Goal: Complete application form: Complete application form

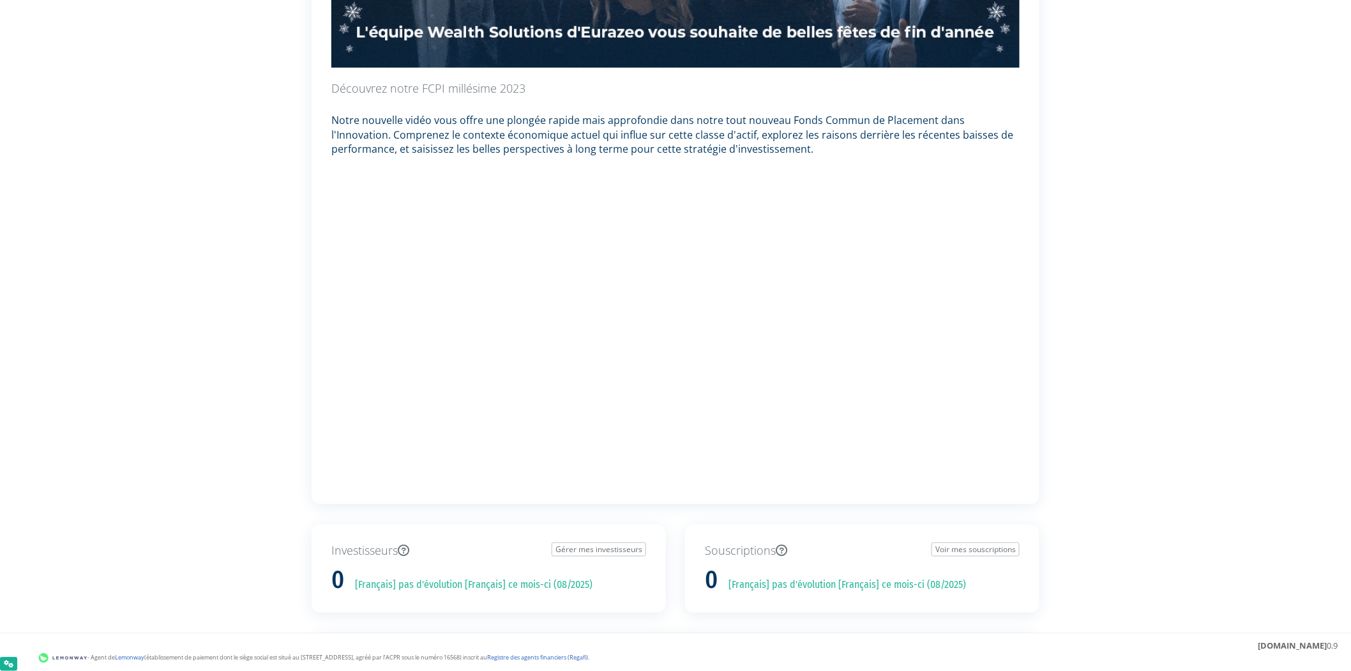
scroll to position [425, 0]
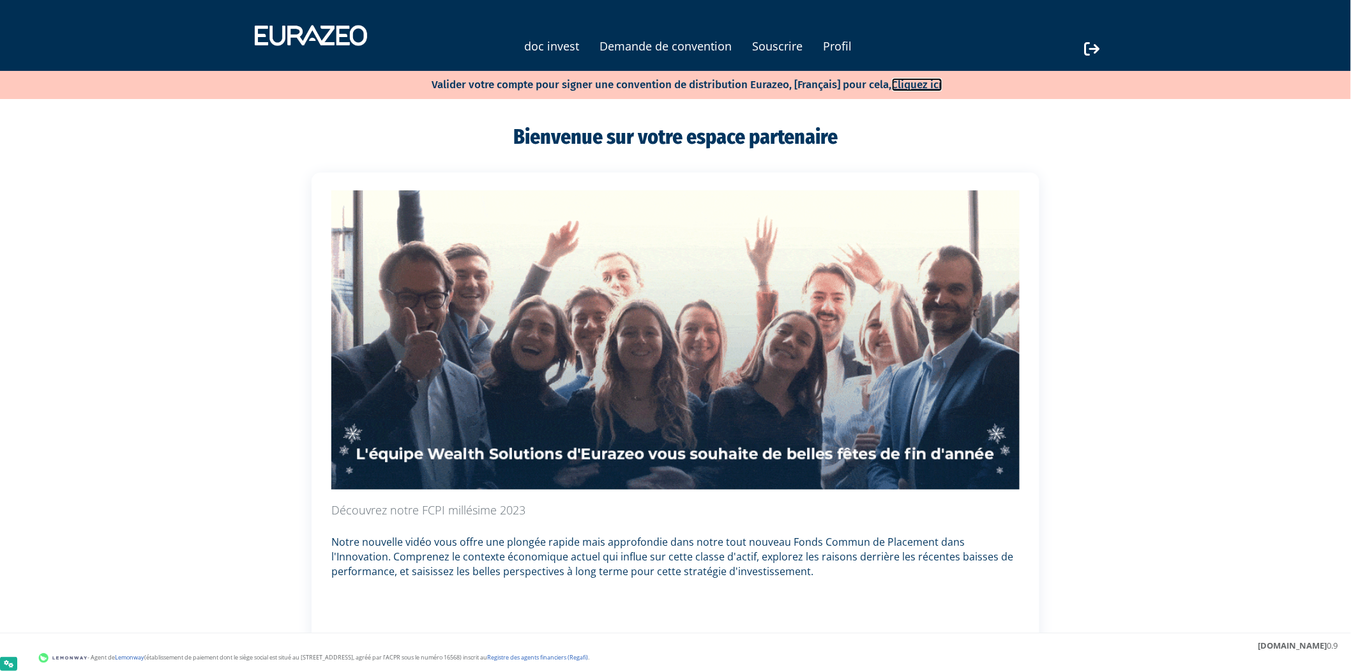
click at [922, 88] on link "Cliquez ici" at bounding box center [917, 84] width 50 height 13
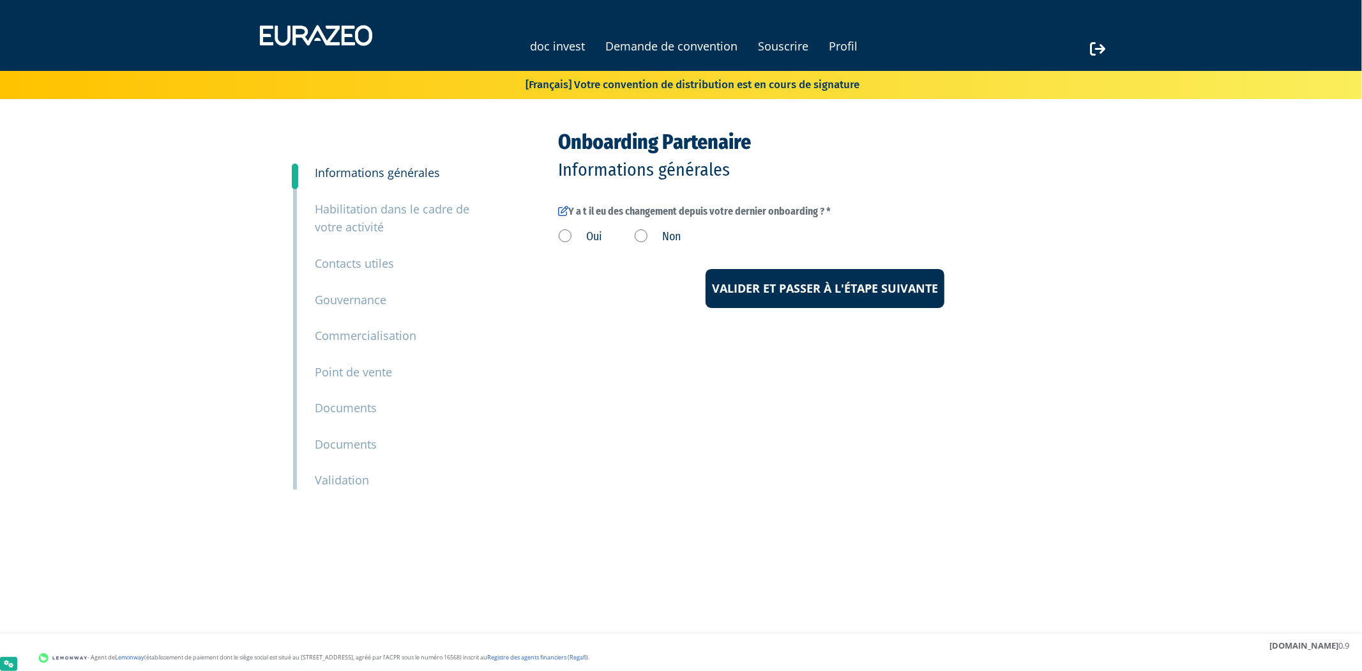
click at [563, 235] on label "Oui" at bounding box center [581, 237] width 44 height 17
click at [0, 0] on input "Oui" at bounding box center [0, 0] width 0 height 0
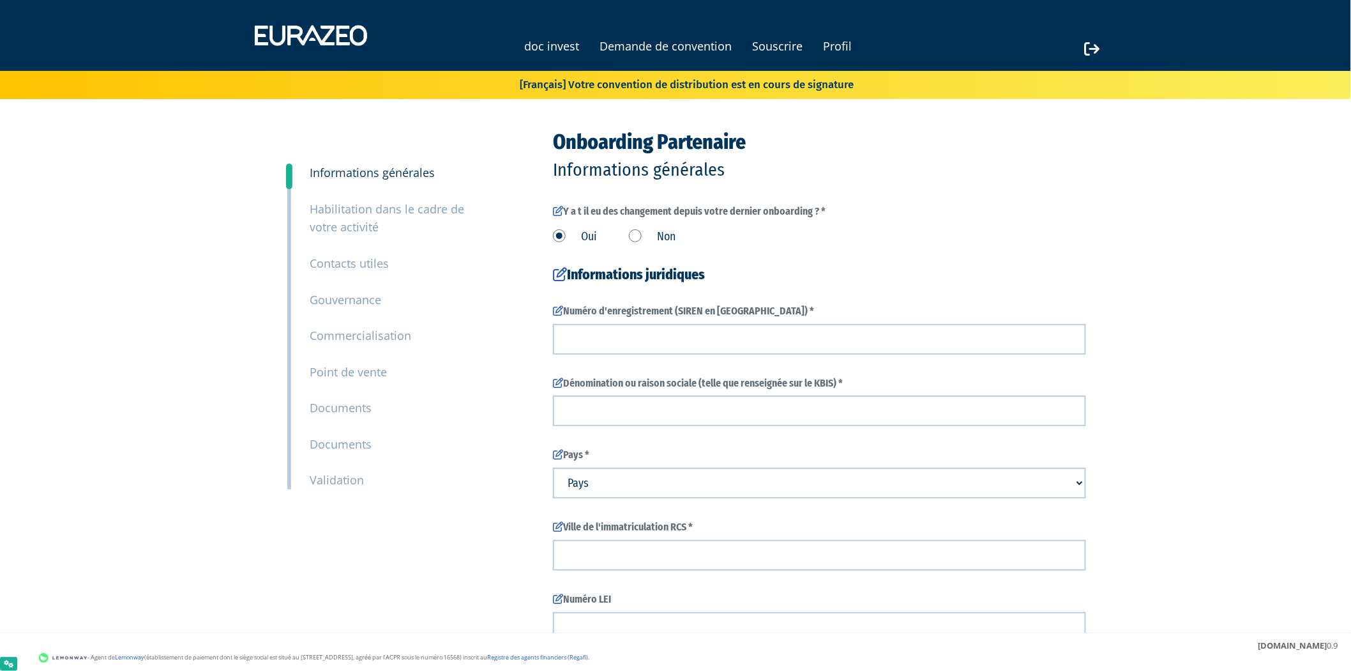
click at [643, 240] on label "Non" at bounding box center [652, 237] width 47 height 17
click at [0, 0] on input "Non" at bounding box center [0, 0] width 0 height 0
select select
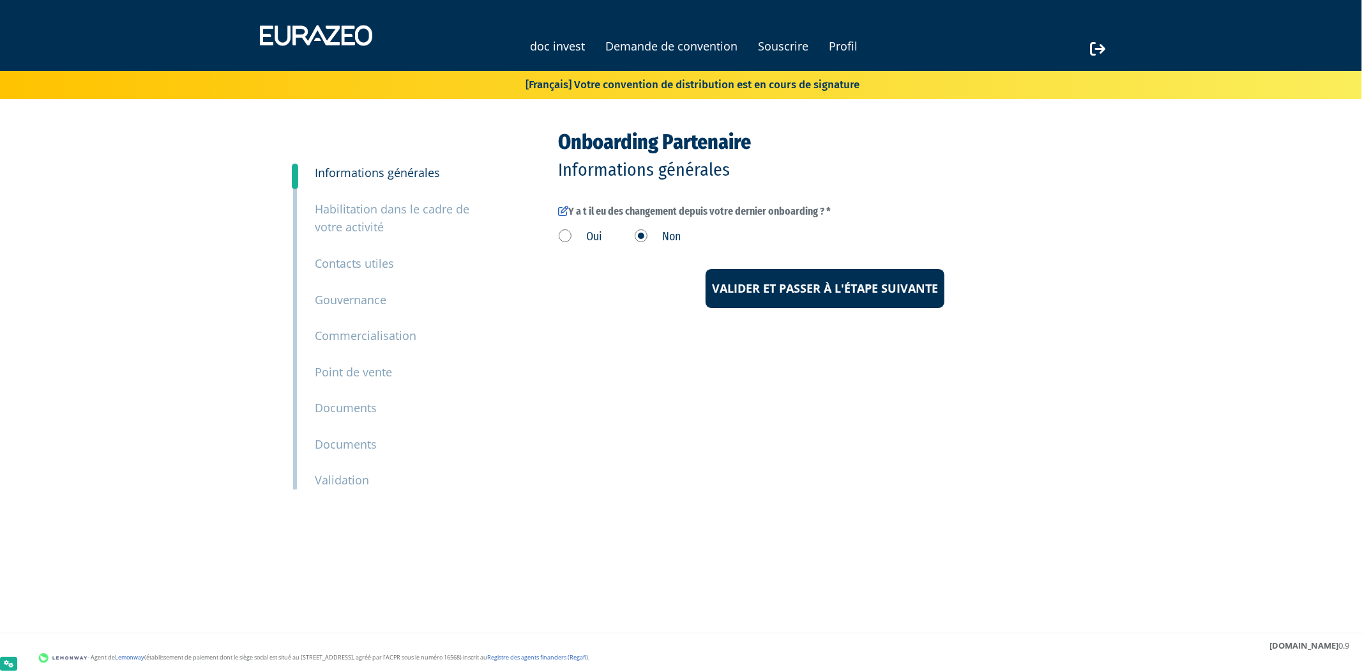
click at [569, 241] on label "Oui" at bounding box center [581, 237] width 44 height 17
click at [0, 0] on input "Oui" at bounding box center [0, 0] width 0 height 0
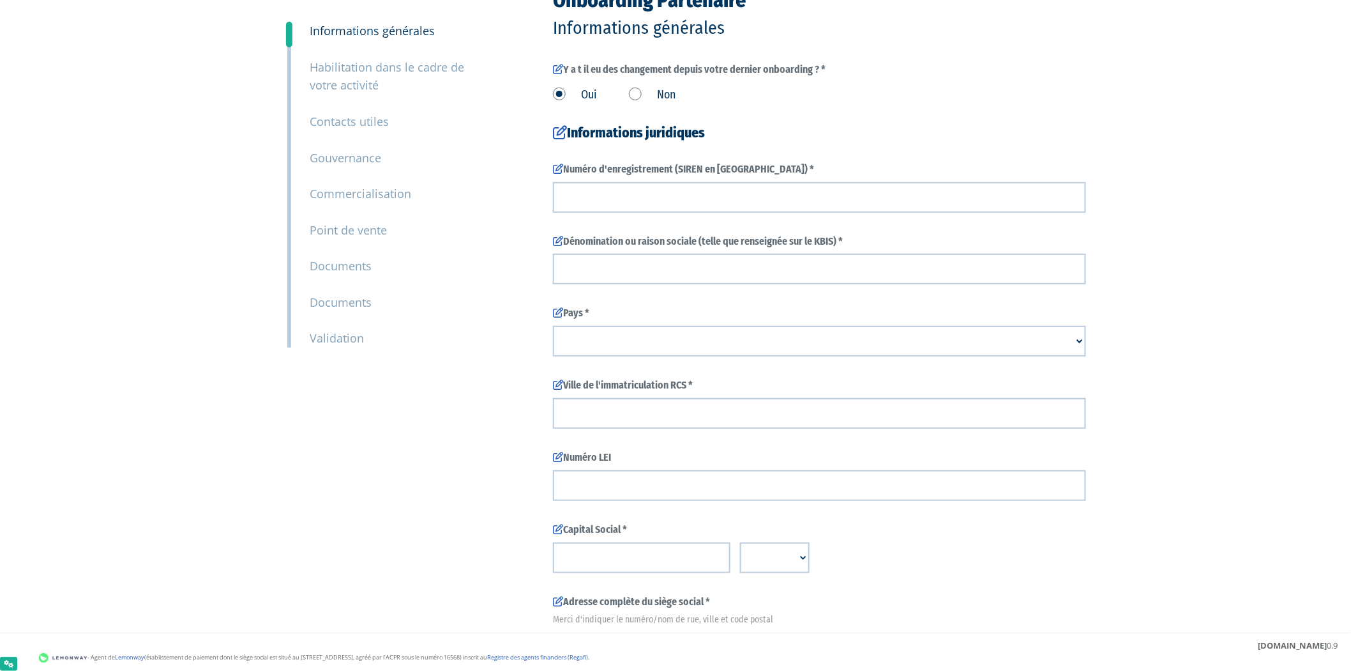
scroll to position [71, 0]
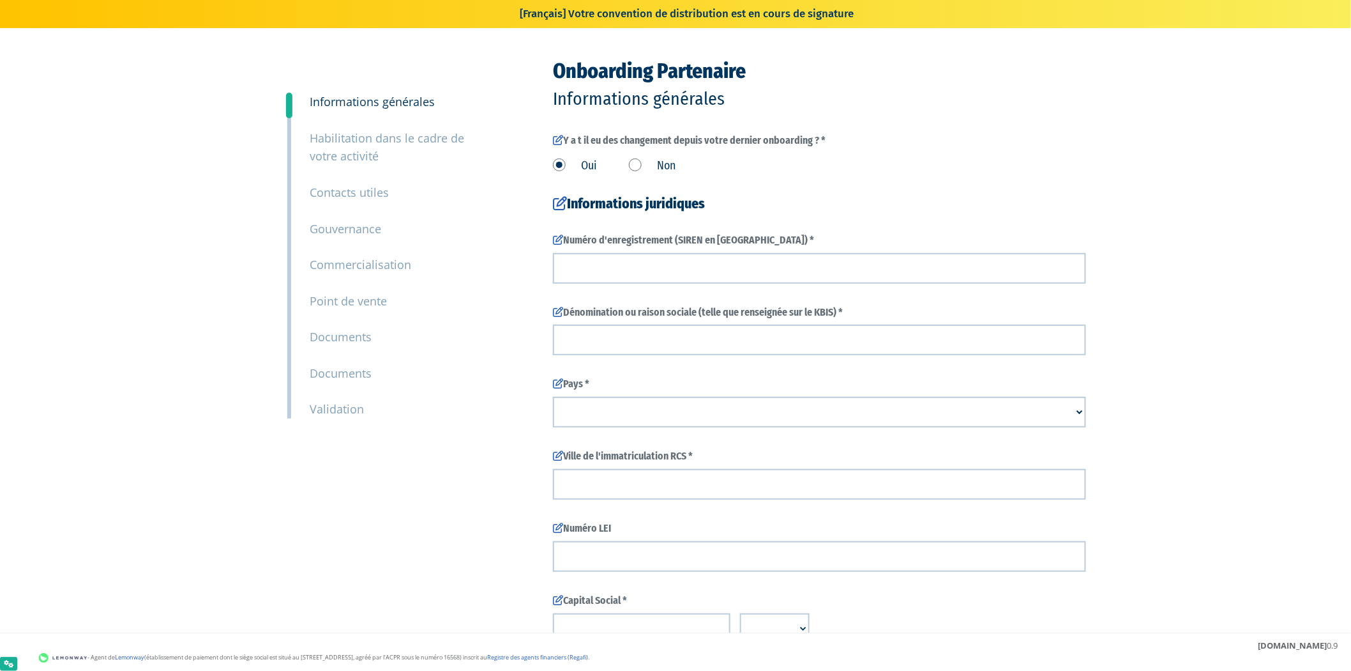
click at [381, 144] on small "Habilitation dans le cadre de votre activité" at bounding box center [387, 147] width 155 height 34
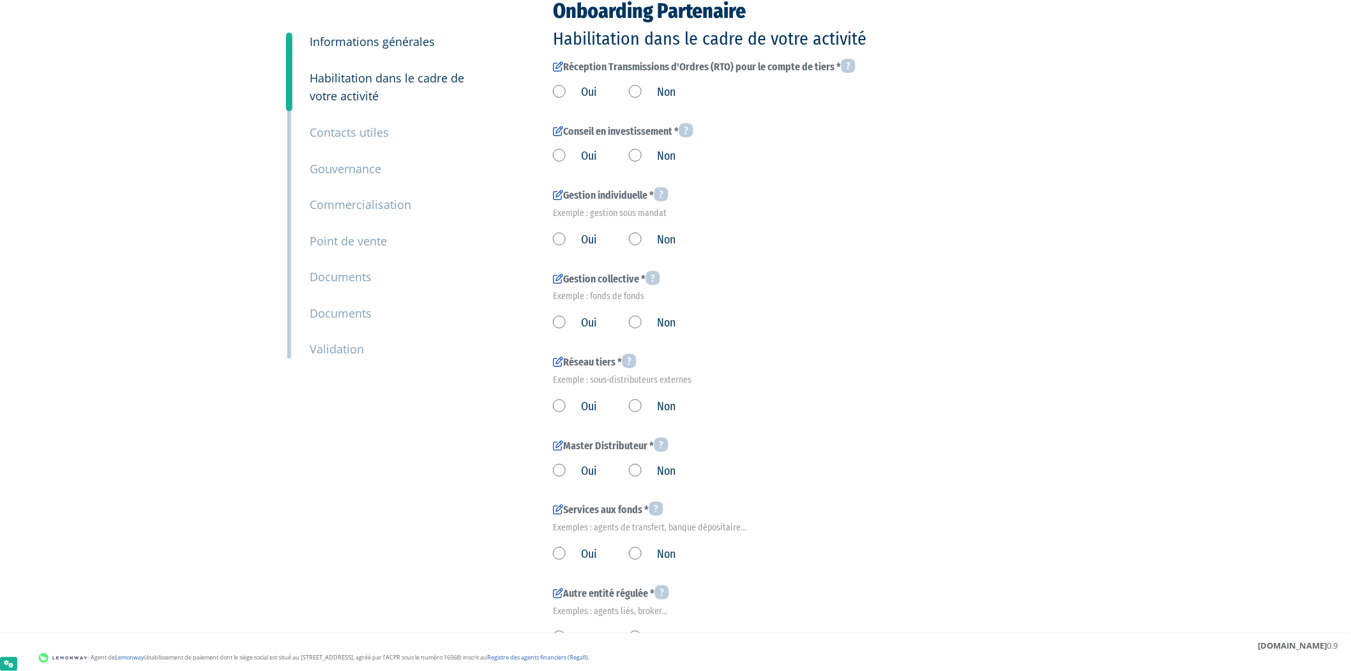
scroll to position [142, 0]
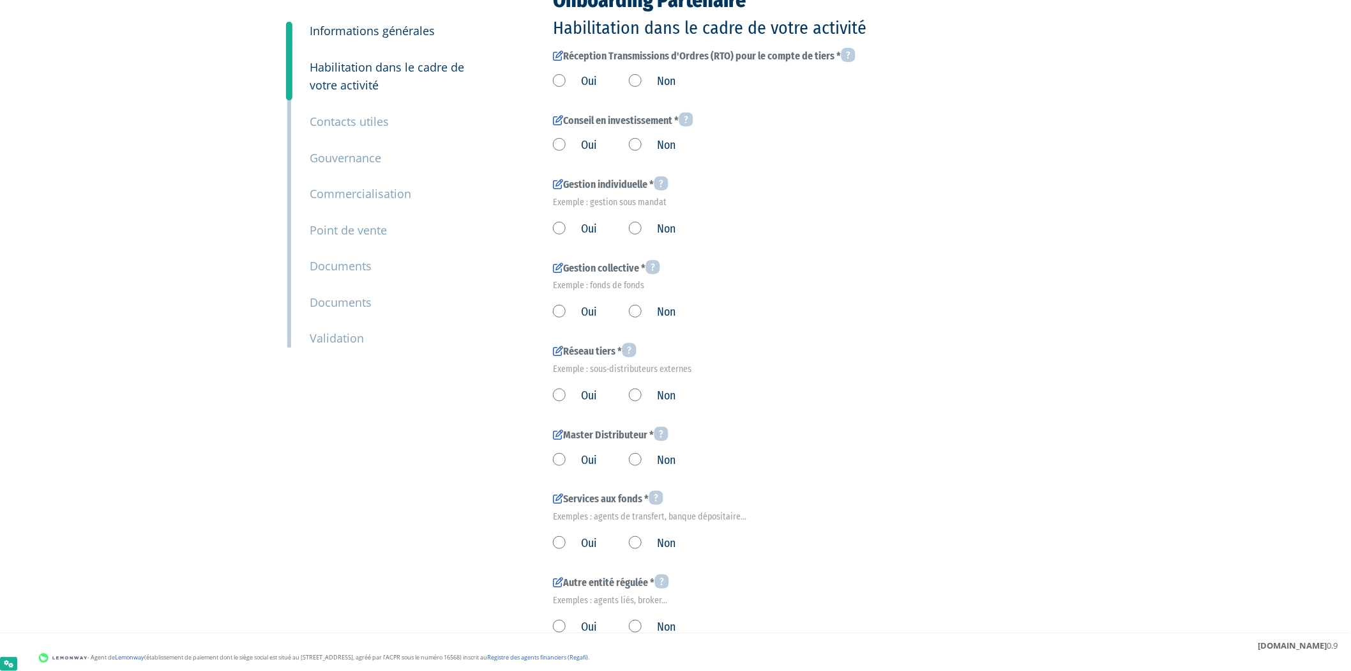
click at [384, 40] on div "4 Habilitation dans le cadre de votre activité" at bounding box center [393, 67] width 186 height 54
click at [425, 34] on small "Informations générales" at bounding box center [372, 30] width 125 height 15
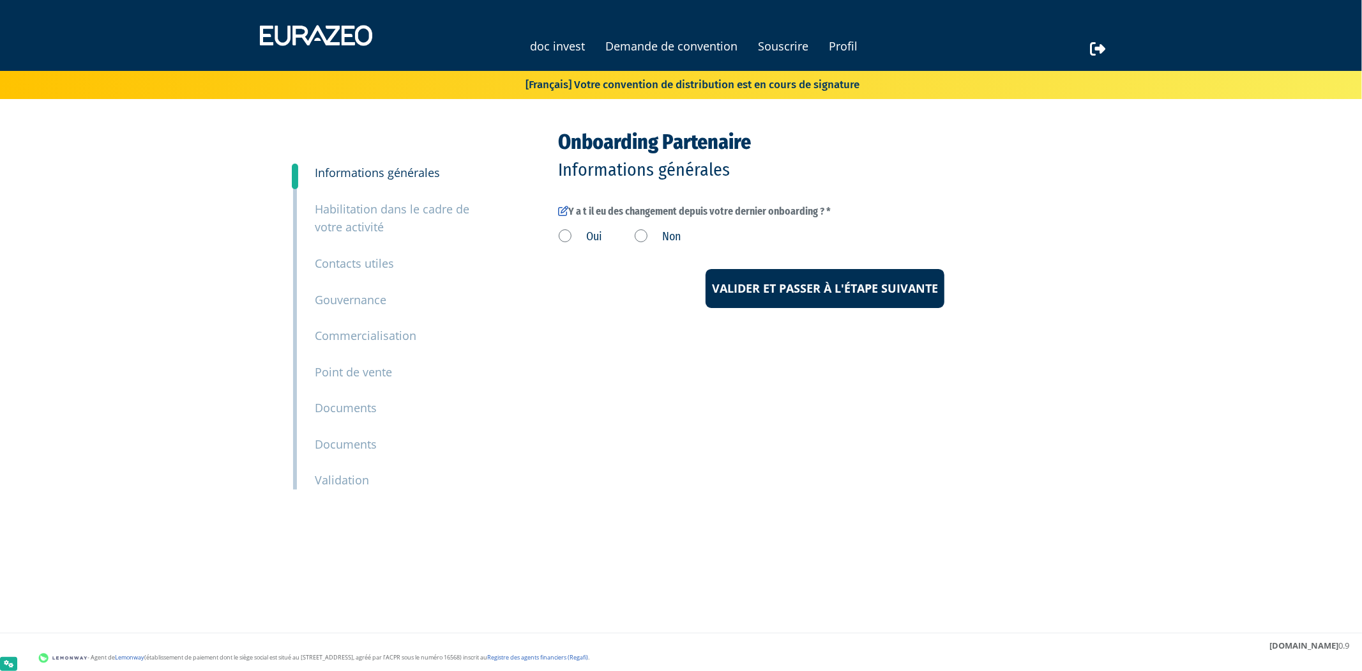
click at [640, 241] on label "Non" at bounding box center [658, 237] width 47 height 17
click at [0, 0] on input "Non" at bounding box center [0, 0] width 0 height 0
click at [710, 272] on input "Valider et passer à l'étape suivante" at bounding box center [825, 289] width 239 height 40
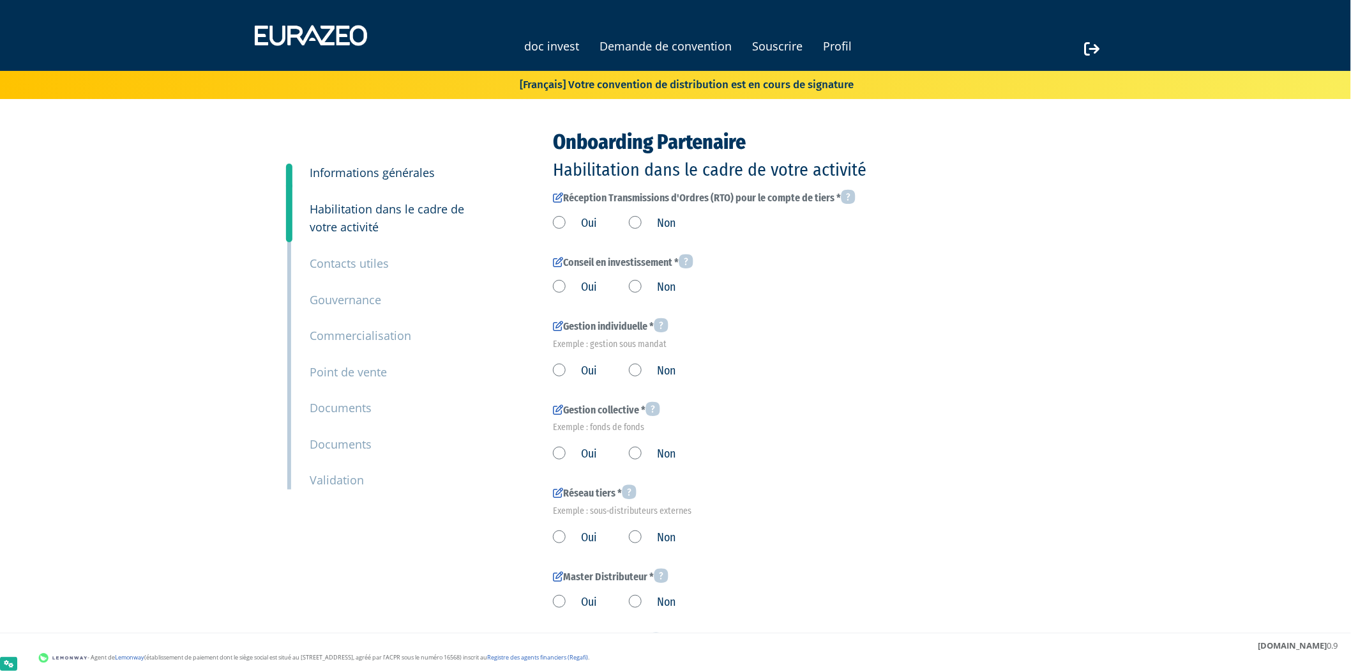
click at [334, 179] on small "Informations générales" at bounding box center [372, 172] width 125 height 15
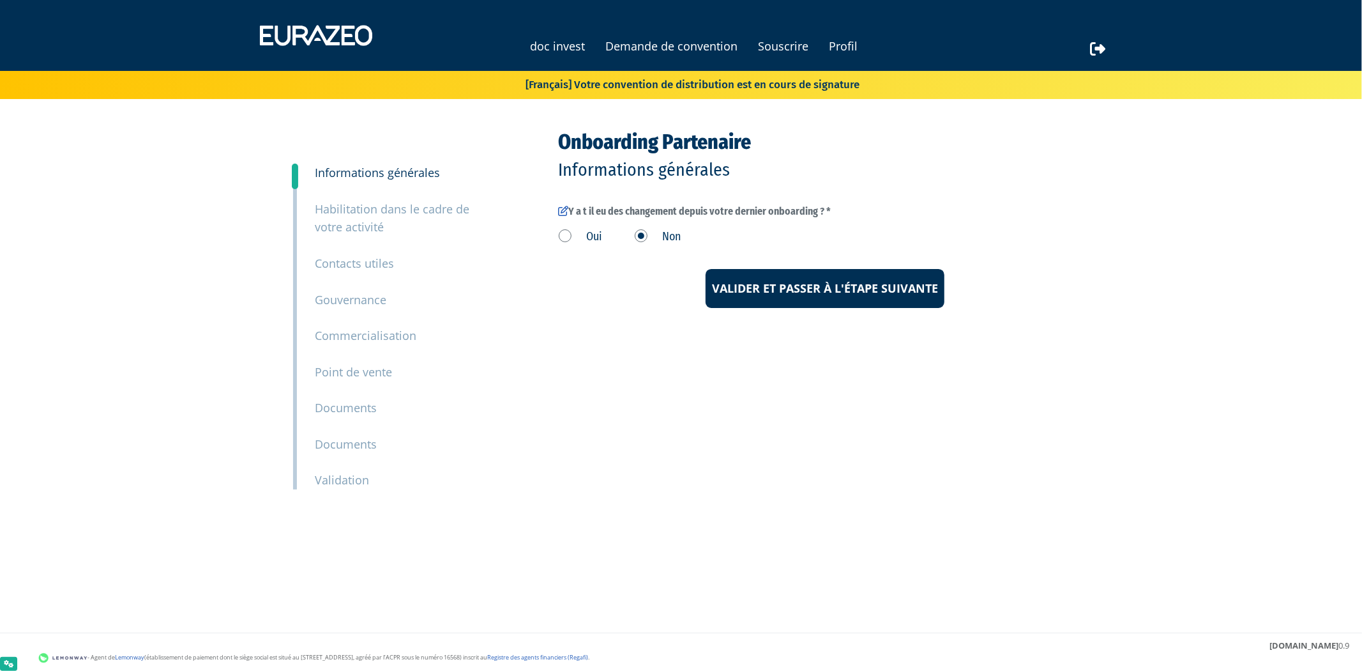
click at [576, 235] on label "Oui" at bounding box center [581, 237] width 44 height 17
click at [0, 0] on input "Oui" at bounding box center [0, 0] width 0 height 0
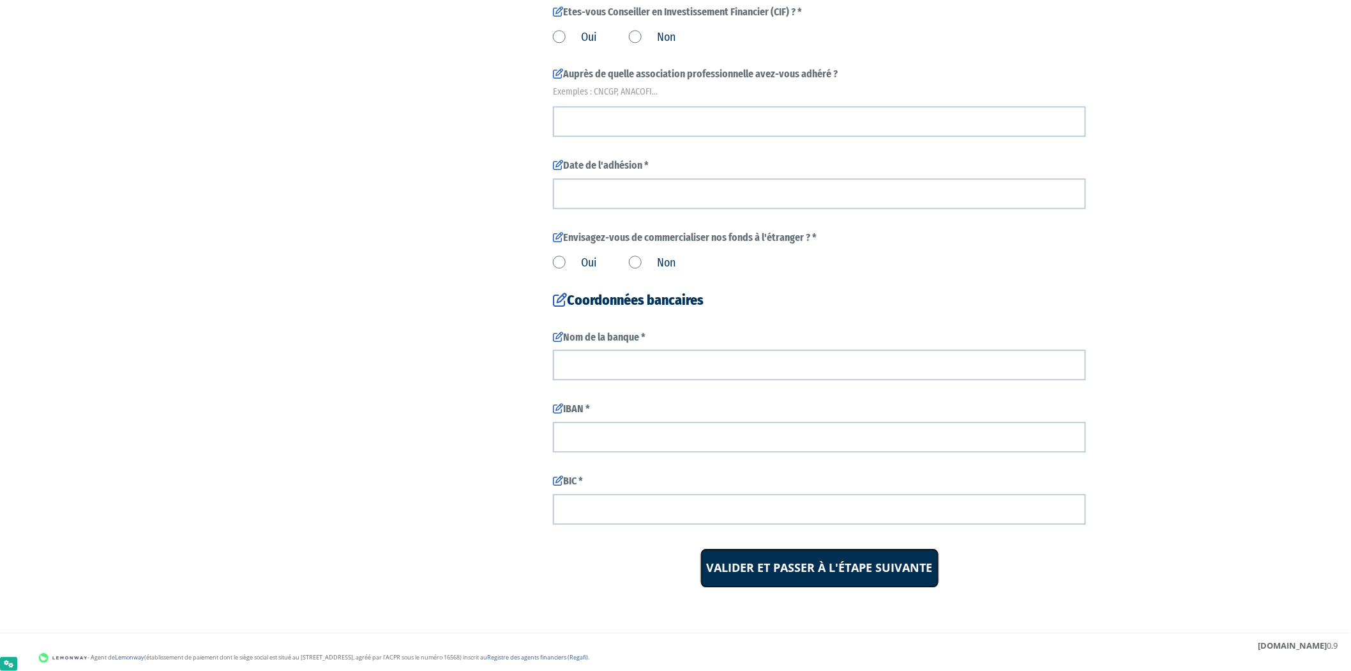
click at [819, 556] on input "Valider et passer à l'étape suivante" at bounding box center [820, 568] width 239 height 40
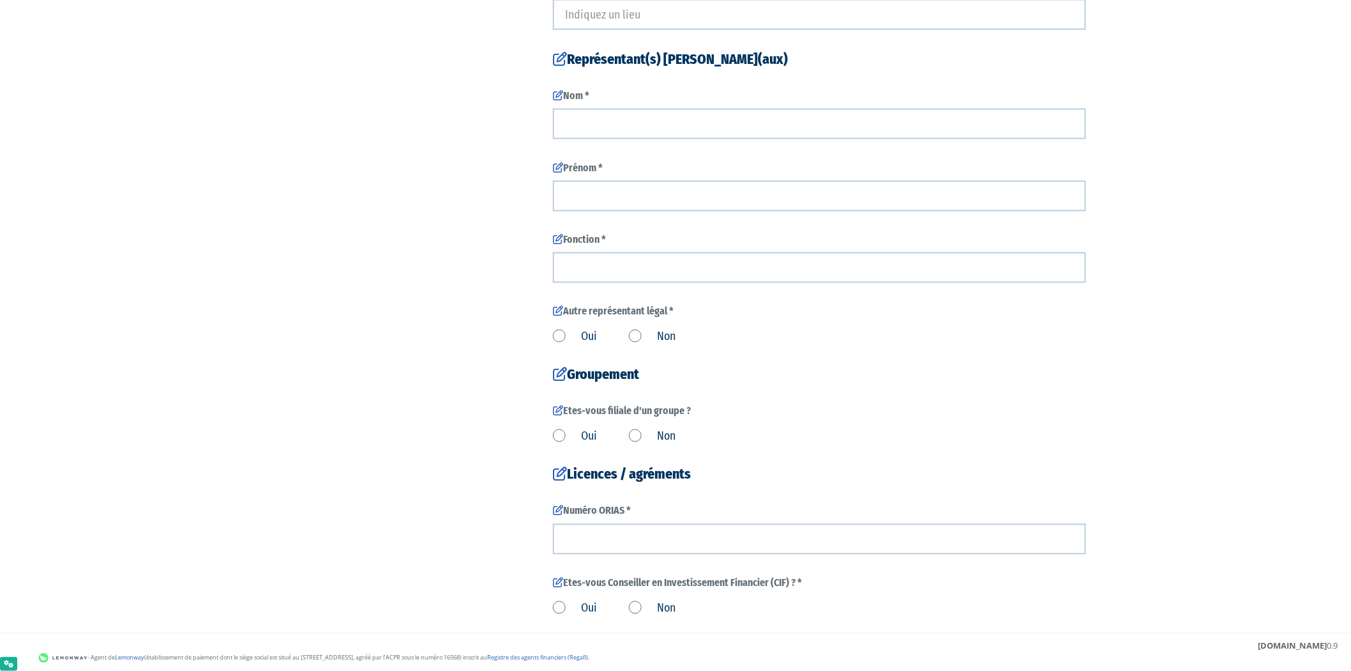
scroll to position [570, 0]
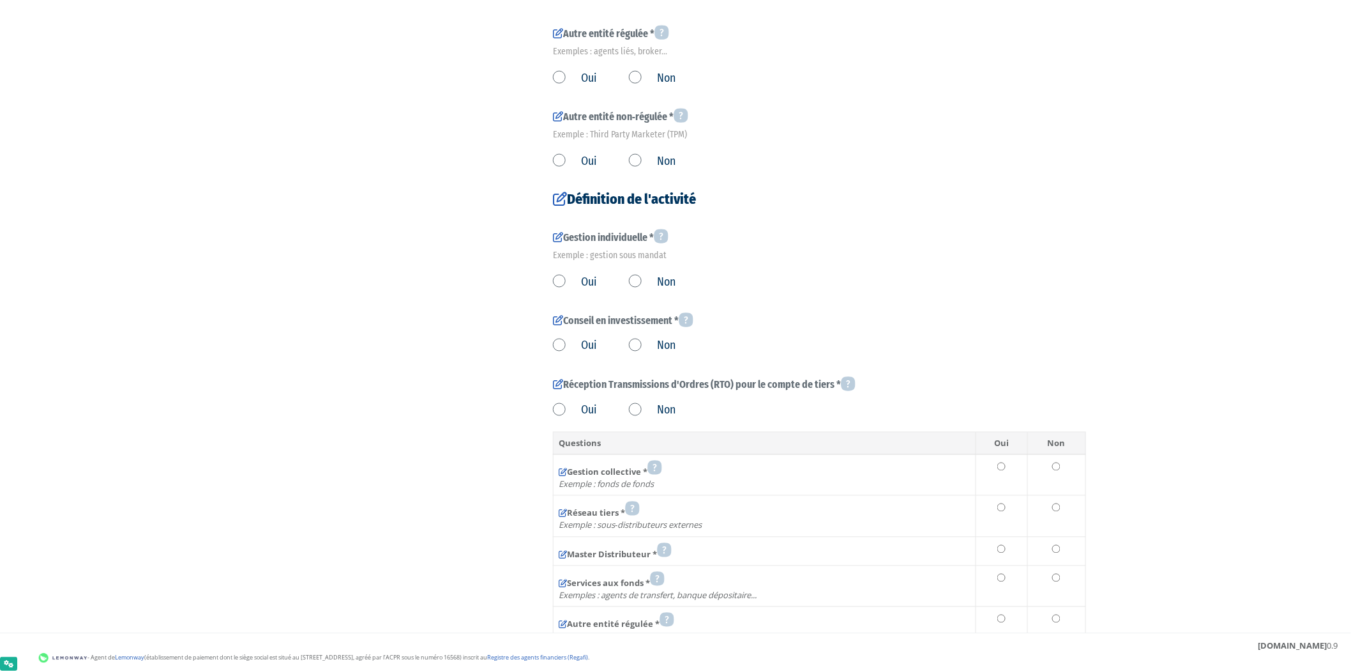
scroll to position [728, 0]
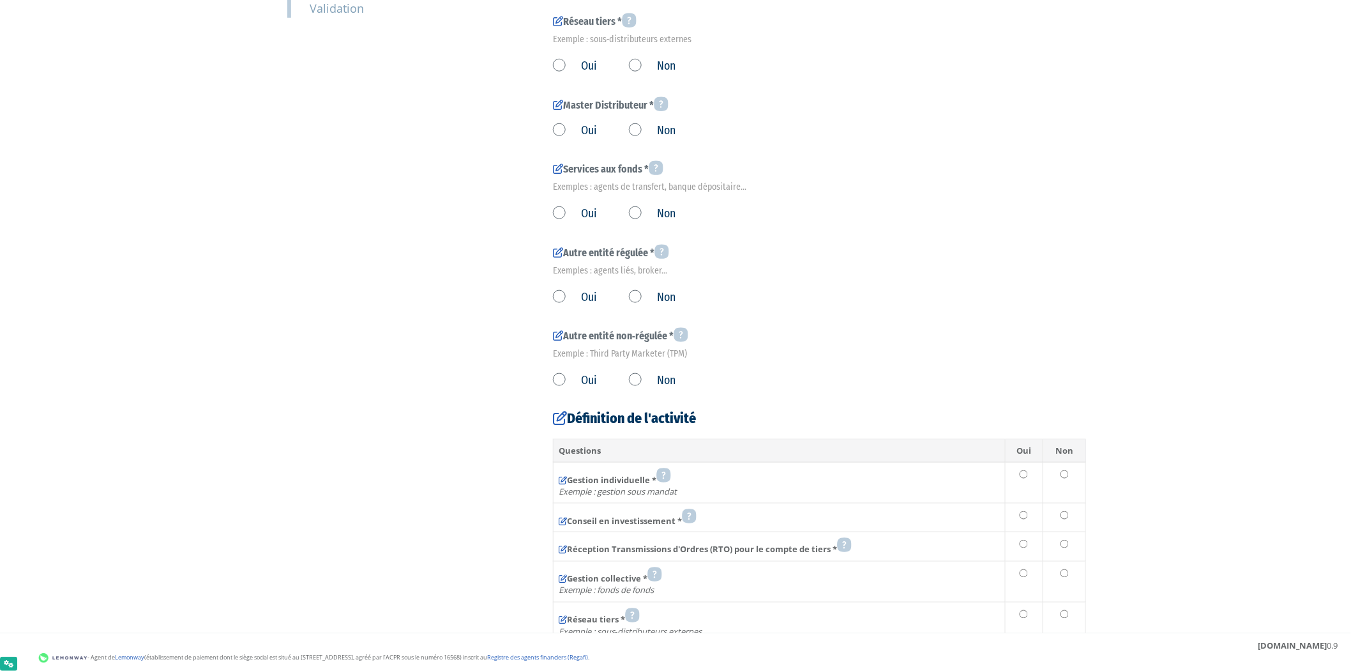
scroll to position [330, 0]
